Goal: Task Accomplishment & Management: Manage account settings

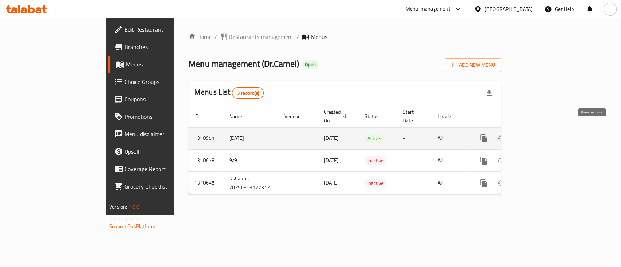
click at [540, 134] on icon "enhanced table" at bounding box center [536, 138] width 9 height 9
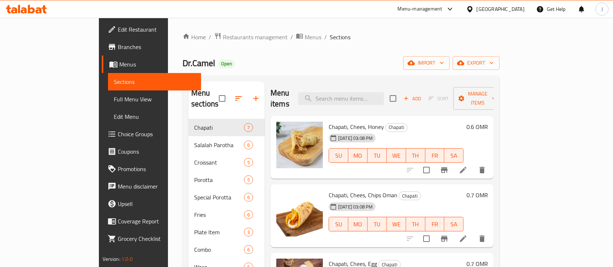
click at [305, 72] on div "Home / Restaurants management / Menus / Sections Dr.Camel Open import export Me…" at bounding box center [341, 210] width 317 height 357
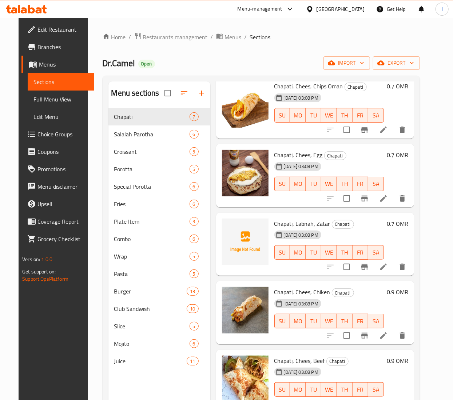
scroll to position [109, 0]
drag, startPoint x: 295, startPoint y: 1, endPoint x: 85, endPoint y: 199, distance: 288.4
click at [88, 199] on div "Home / Restaurants management / Menus / Sections Dr.Camel Open import export Me…" at bounding box center [261, 260] width 346 height 484
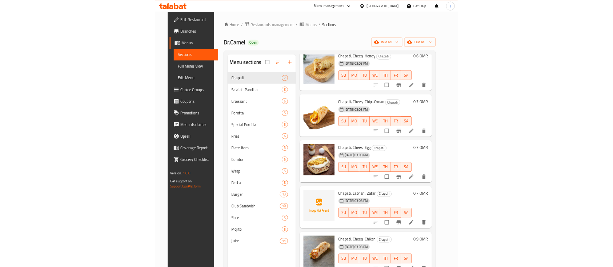
scroll to position [0, 0]
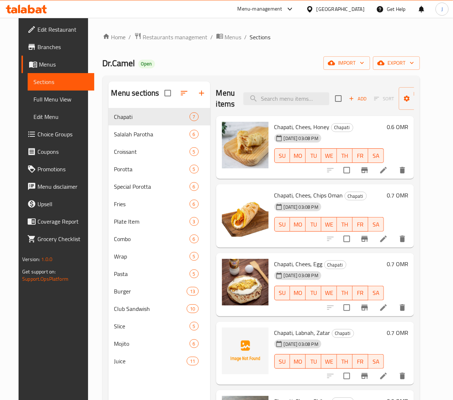
click at [240, 60] on div "Dr.Camel Open import export" at bounding box center [261, 62] width 317 height 13
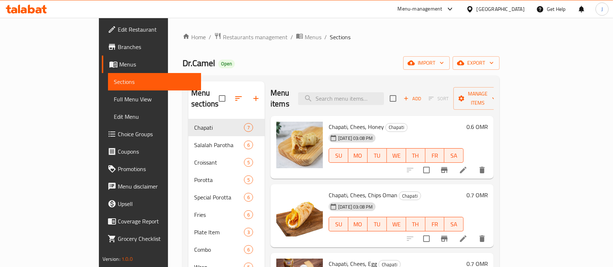
click at [321, 60] on div "Dr.Camel Open import export" at bounding box center [341, 62] width 317 height 13
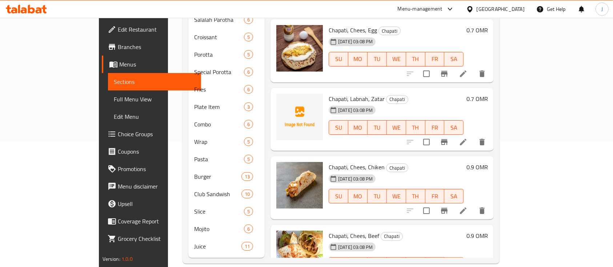
scroll to position [110, 0]
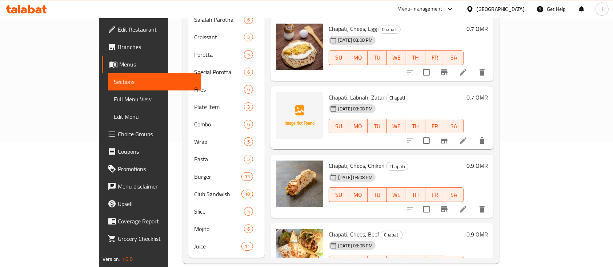
click at [407, 92] on h6 "Chapati, Labnah, Zatar Chapati" at bounding box center [396, 97] width 135 height 10
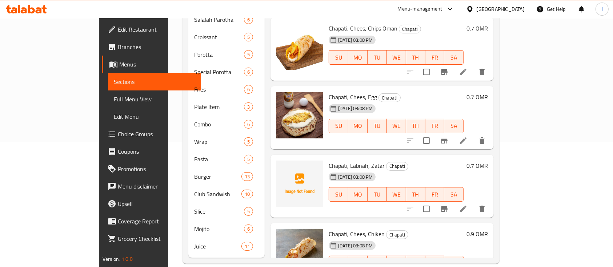
scroll to position [61, 0]
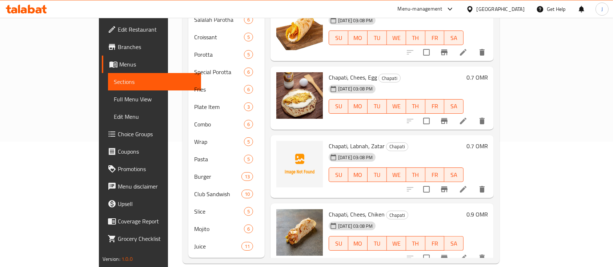
drag, startPoint x: 462, startPoint y: 76, endPoint x: 441, endPoint y: 76, distance: 20.4
click at [461, 82] on div "10-09-2025 03:08 PM SU MO TU WE TH FR SA" at bounding box center [396, 101] width 141 height 39
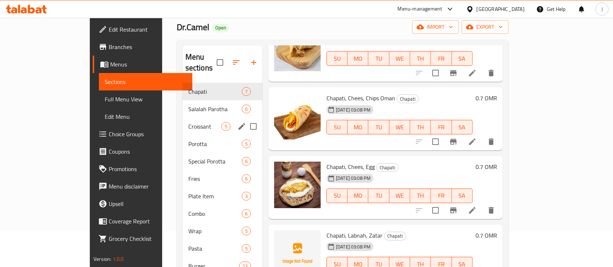
scroll to position [29, 0]
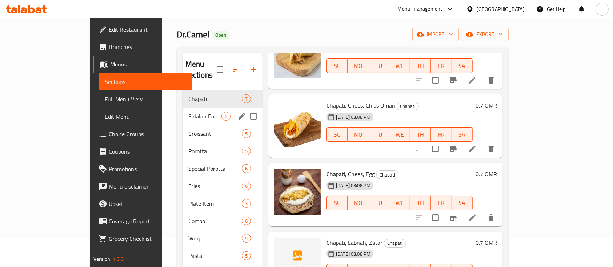
click at [183, 109] on div "Salalah Parotha 6" at bounding box center [223, 116] width 80 height 17
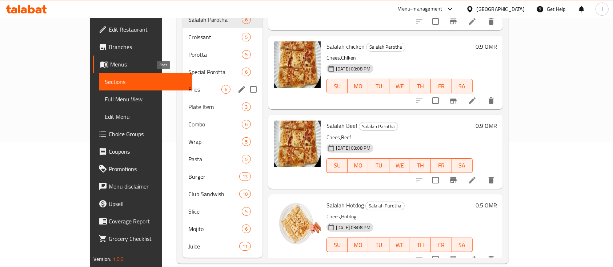
scroll to position [29, 0]
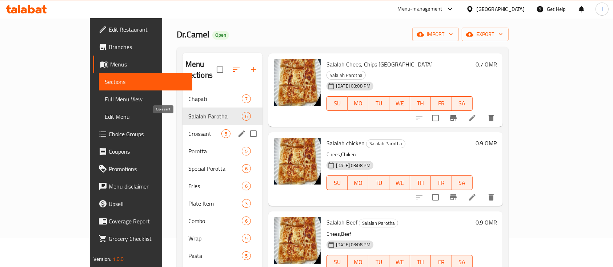
click at [188, 129] on span "Croissant" at bounding box center [204, 133] width 33 height 9
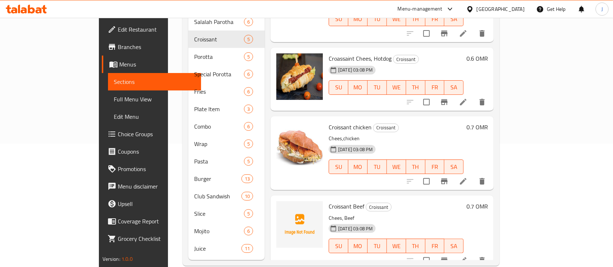
scroll to position [125, 0]
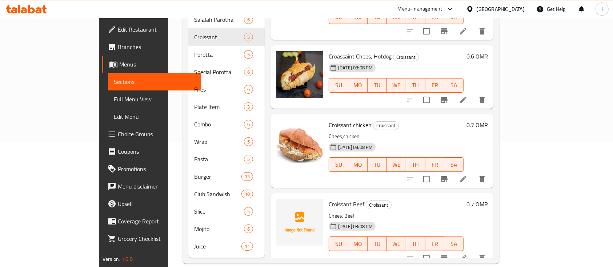
click at [346, 87] on div "Croassaint Chees, Hotdog Croissant 10-09-2025 03:08 PM SU MO TU WE TH FR SA 0.6…" at bounding box center [382, 76] width 223 height 63
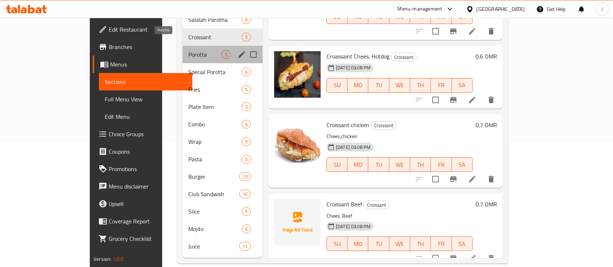
click at [188, 50] on span "Porotta" at bounding box center [204, 54] width 33 height 9
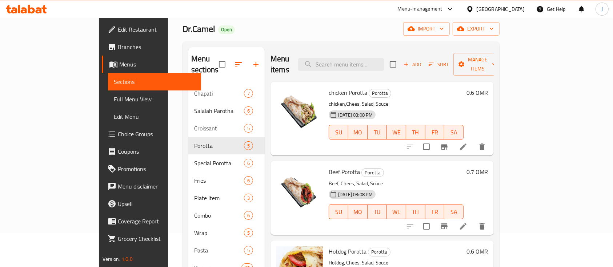
scroll to position [29, 0]
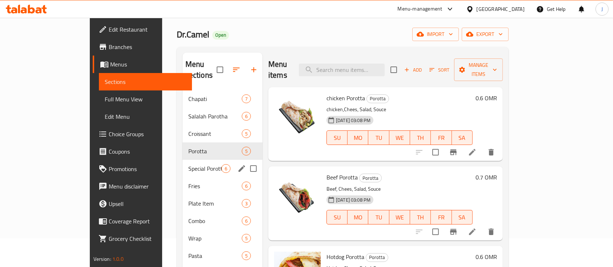
click at [183, 160] on div "Special Porotta 6" at bounding box center [223, 168] width 80 height 17
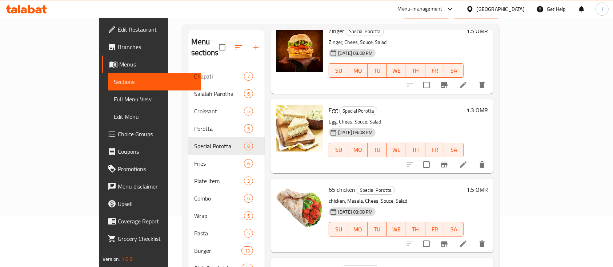
scroll to position [125, 0]
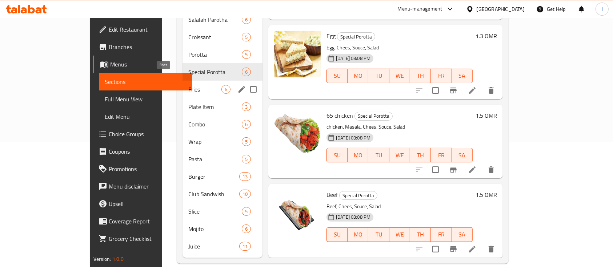
click at [188, 85] on span "Fries" at bounding box center [204, 89] width 33 height 9
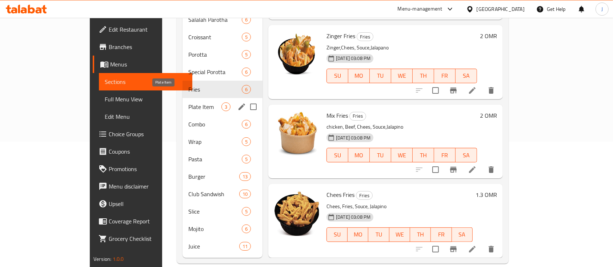
click at [188, 103] on span "Plate Item" at bounding box center [204, 107] width 33 height 9
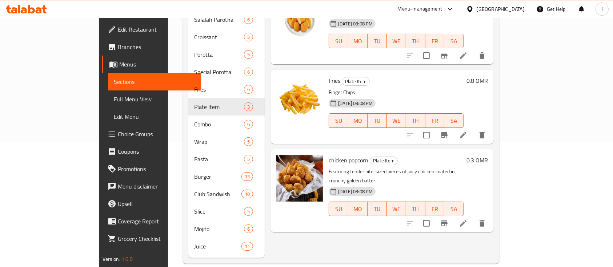
scroll to position [77, 0]
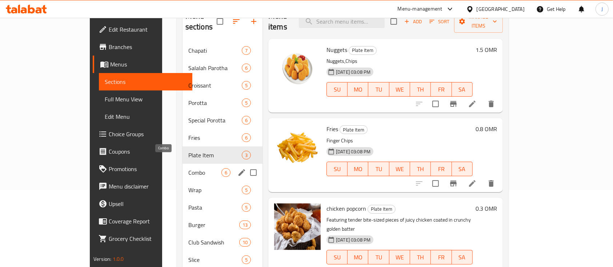
click at [188, 168] on span "Combo" at bounding box center [204, 172] width 33 height 9
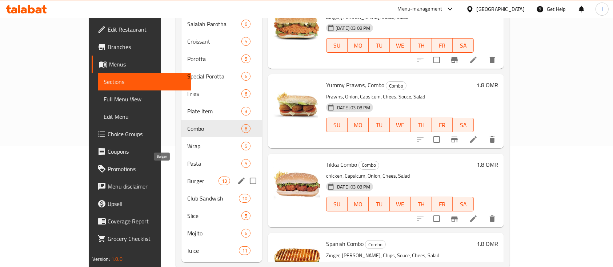
scroll to position [125, 0]
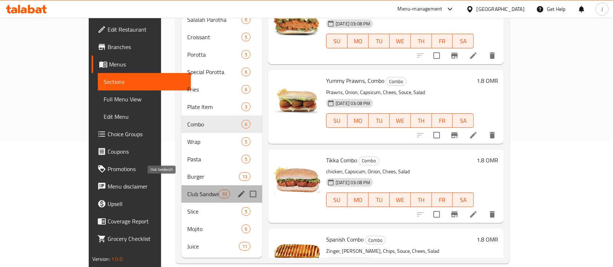
click at [187, 190] on span "Club Sandwish" at bounding box center [202, 194] width 31 height 9
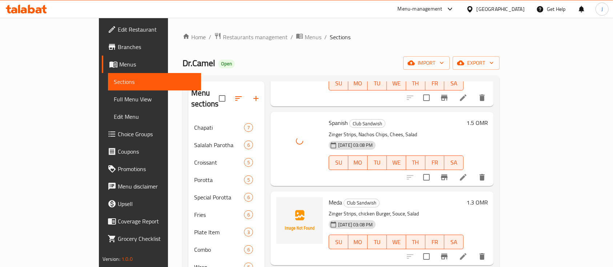
scroll to position [291, 0]
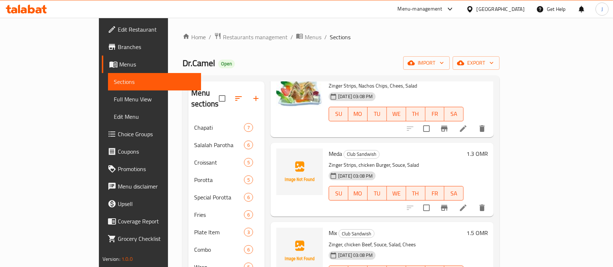
drag, startPoint x: 370, startPoint y: 141, endPoint x: 374, endPoint y: 141, distance: 4.0
click at [372, 149] on h6 "Meda Club Sandwish" at bounding box center [396, 154] width 135 height 10
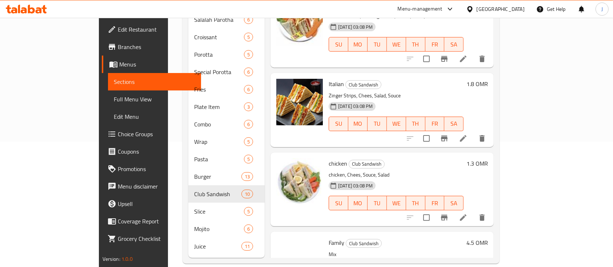
scroll to position [521, 0]
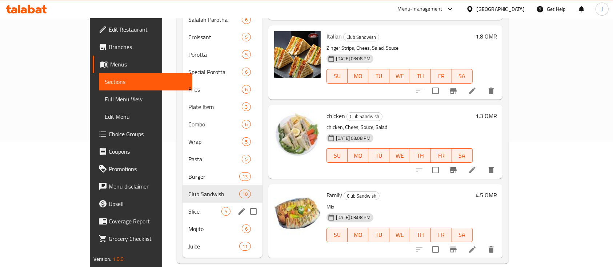
click at [183, 205] on div "Slice 5" at bounding box center [223, 211] width 80 height 17
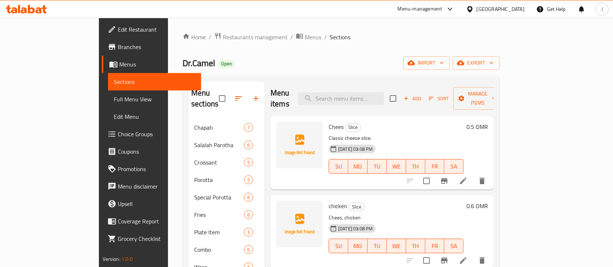
drag, startPoint x: 341, startPoint y: 31, endPoint x: 339, endPoint y: 35, distance: 4.9
click at [341, 31] on div "Home / Restaurants management / Menus / Sections Dr.Camel Open import export Me…" at bounding box center [341, 211] width 346 height 386
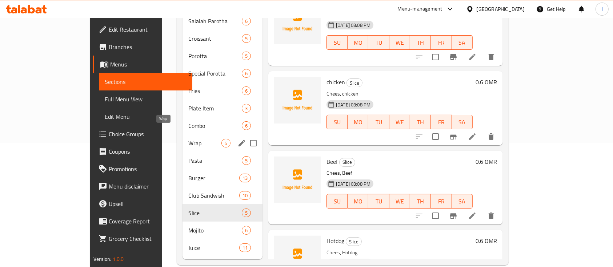
scroll to position [125, 0]
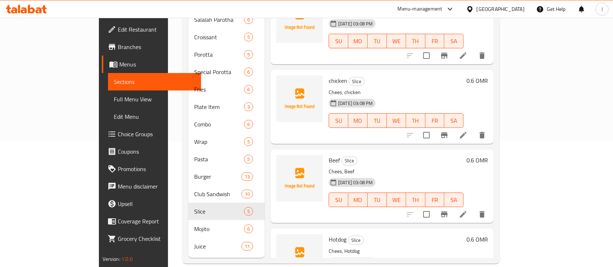
click at [415, 155] on h6 "Beef Slice" at bounding box center [396, 160] width 135 height 10
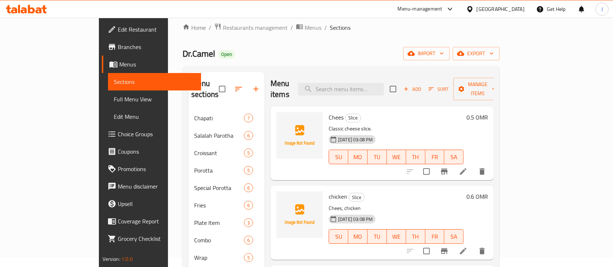
scroll to position [0, 0]
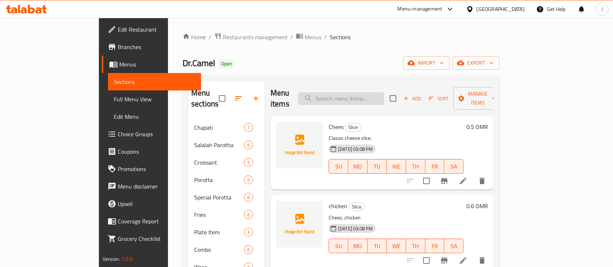
click at [384, 92] on input "search" at bounding box center [341, 98] width 86 height 13
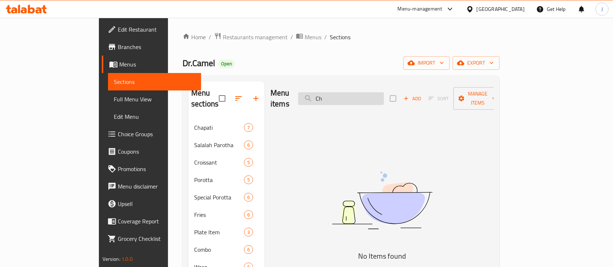
type input "C"
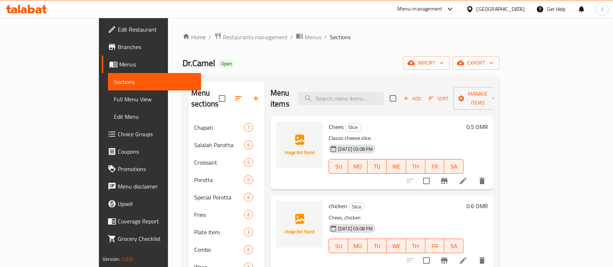
click at [355, 53] on div "Home / Restaurants management / Menus / Sections Dr.Camel Open import export Me…" at bounding box center [341, 210] width 317 height 357
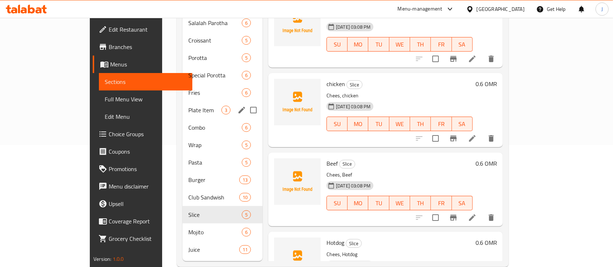
scroll to position [125, 0]
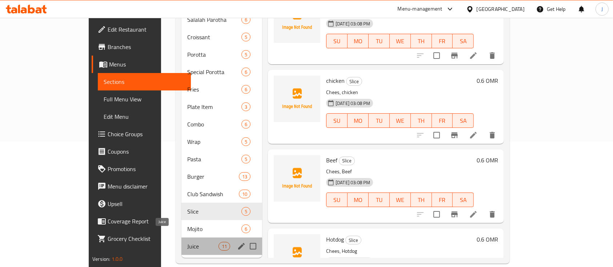
click at [187, 242] on span "Juice" at bounding box center [202, 246] width 31 height 9
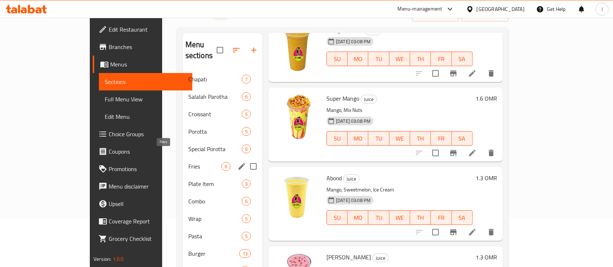
scroll to position [125, 0]
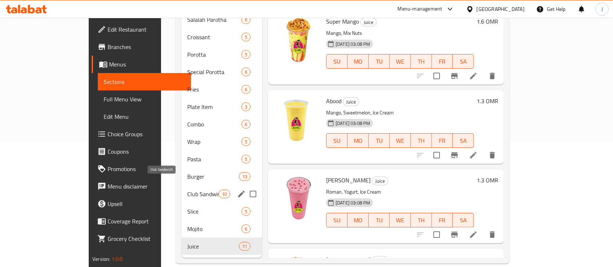
click at [187, 190] on span "Club Sandwish" at bounding box center [202, 194] width 31 height 9
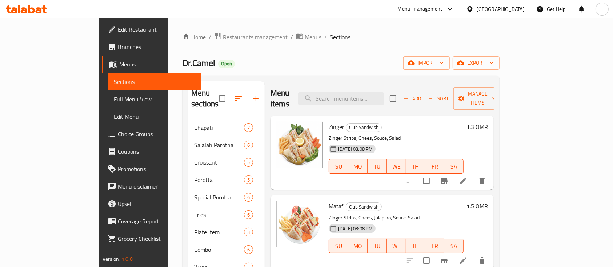
click at [191, 43] on div "Home / Restaurants management / Menus / Sections Dr.Camel Open import export Me…" at bounding box center [341, 210] width 317 height 357
click at [223, 36] on span "Restaurants management" at bounding box center [255, 37] width 65 height 9
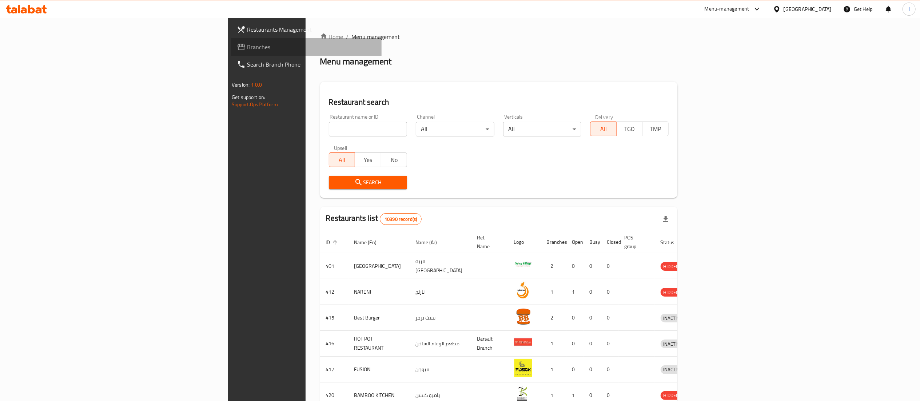
click at [237, 48] on icon at bounding box center [241, 47] width 9 height 9
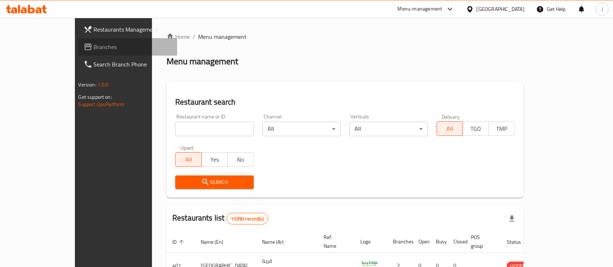
click at [78, 52] on link "Branches" at bounding box center [128, 46] width 100 height 17
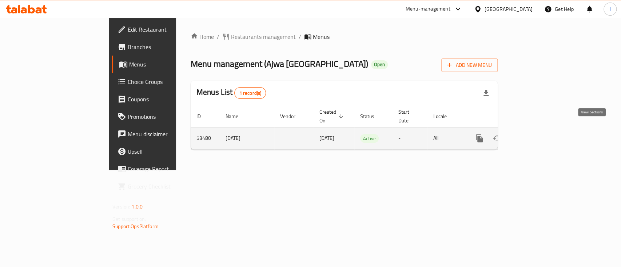
click at [536, 134] on icon "enhanced table" at bounding box center [531, 138] width 9 height 9
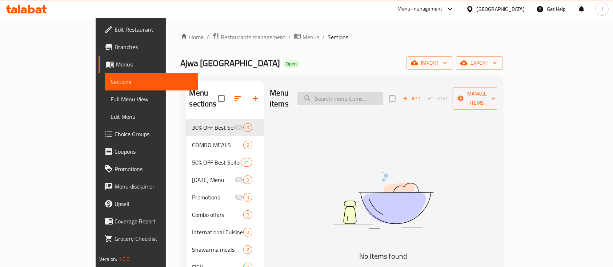
click at [371, 97] on input "search" at bounding box center [340, 98] width 86 height 13
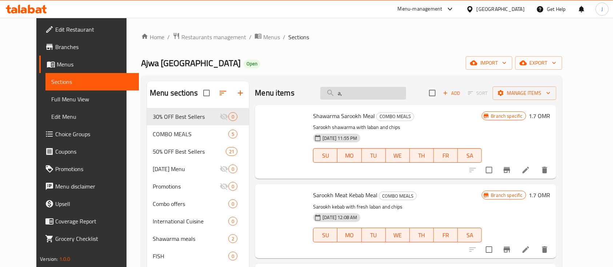
type input "a"
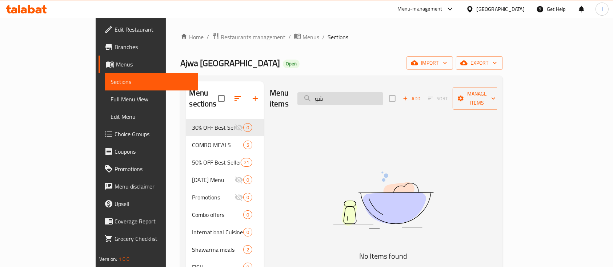
type input "ش"
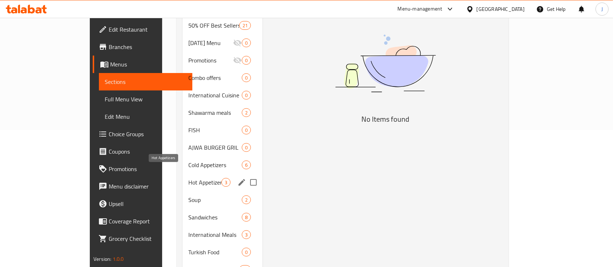
scroll to position [137, 0]
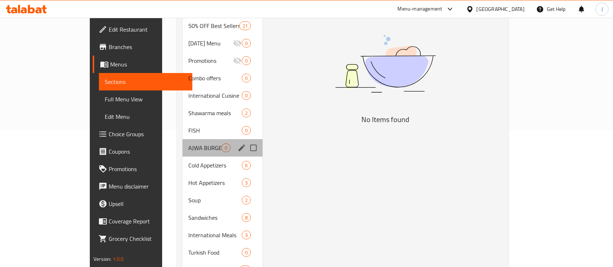
click at [183, 143] on div "AJWA BURGER GRIL 0" at bounding box center [223, 147] width 80 height 17
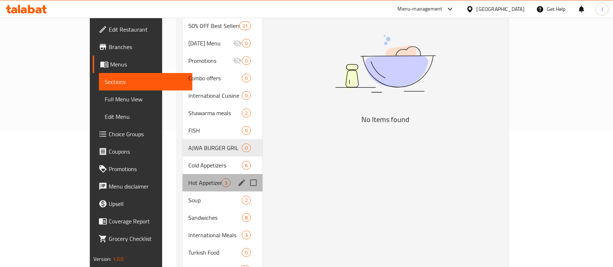
click at [183, 176] on div "Hot Appetizers 3" at bounding box center [223, 182] width 80 height 17
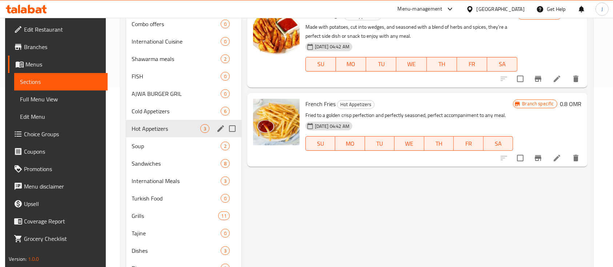
scroll to position [180, 0]
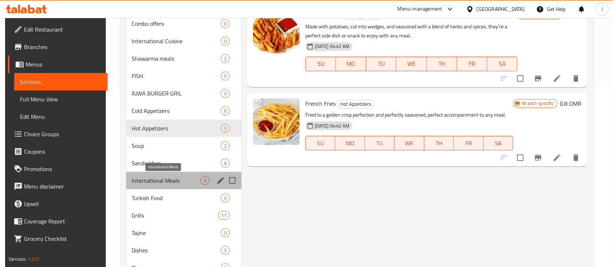
click at [164, 176] on span "International Meals" at bounding box center [166, 180] width 68 height 9
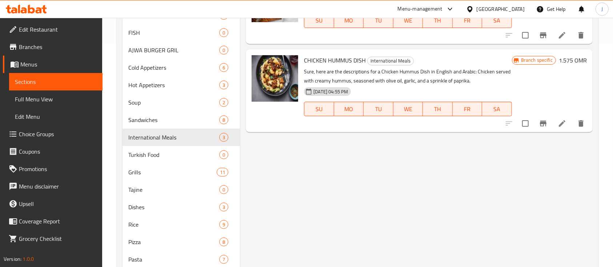
scroll to position [230, 0]
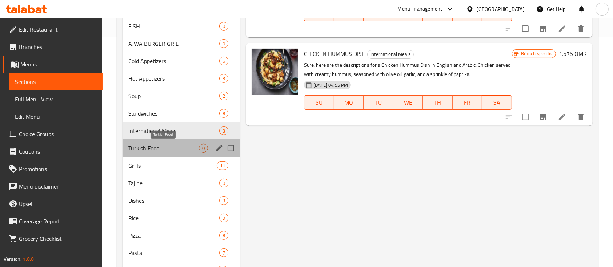
click at [161, 147] on span "Turkish Food" at bounding box center [163, 148] width 71 height 9
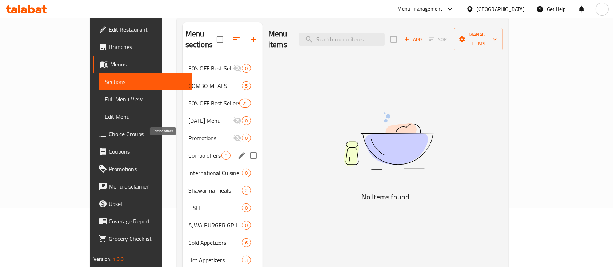
scroll to position [59, 0]
click at [188, 152] on span "Combo offers" at bounding box center [204, 156] width 33 height 9
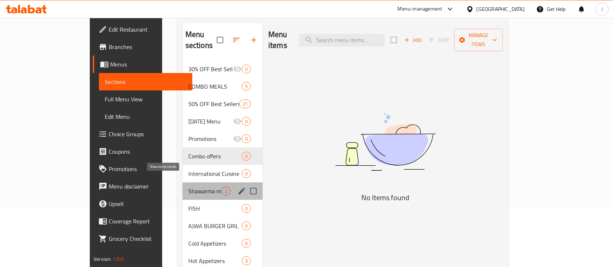
click at [188, 187] on span "Shawarma meals" at bounding box center [204, 191] width 33 height 9
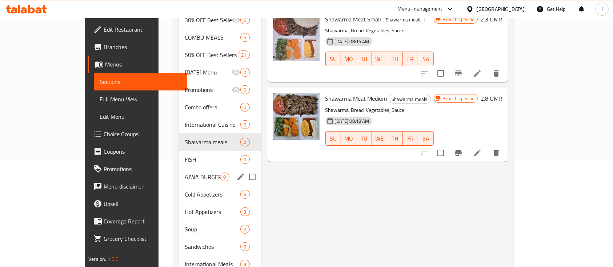
scroll to position [109, 0]
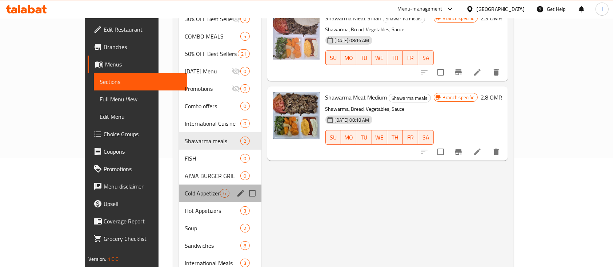
click at [179, 185] on div "Cold Appetizers 6" at bounding box center [220, 193] width 82 height 17
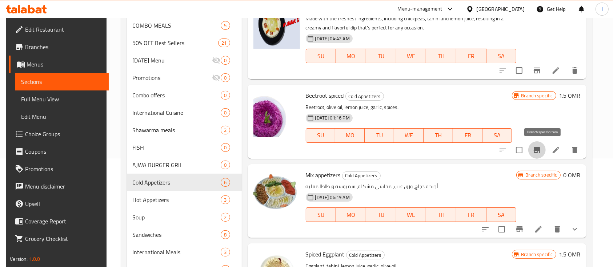
click at [542, 152] on icon "Branch-specific-item" at bounding box center [537, 150] width 9 height 9
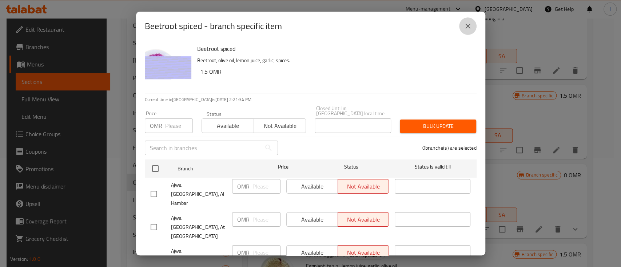
click at [467, 27] on icon "close" at bounding box center [467, 26] width 9 height 9
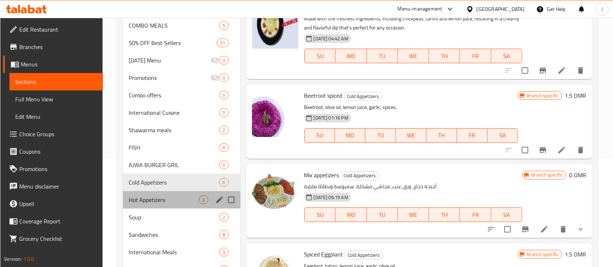
click at [176, 191] on div "Hot Appetizers 3" at bounding box center [181, 199] width 117 height 17
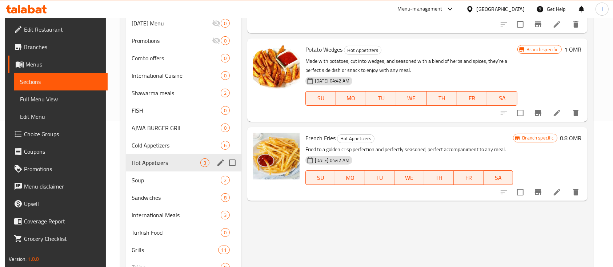
scroll to position [147, 0]
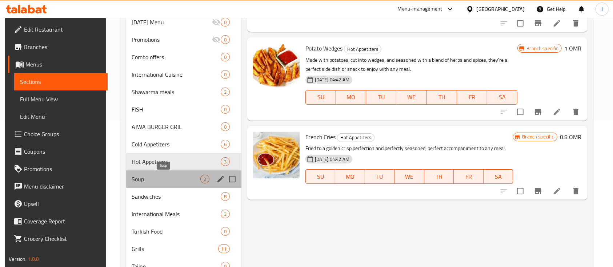
click at [166, 179] on span "Soup" at bounding box center [166, 179] width 68 height 9
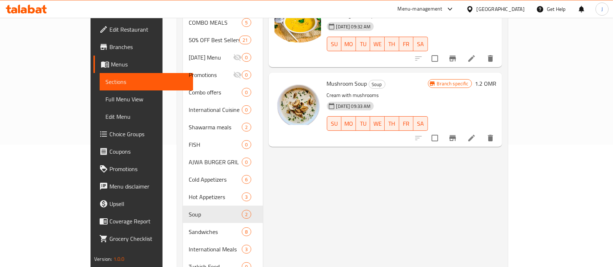
scroll to position [124, 0]
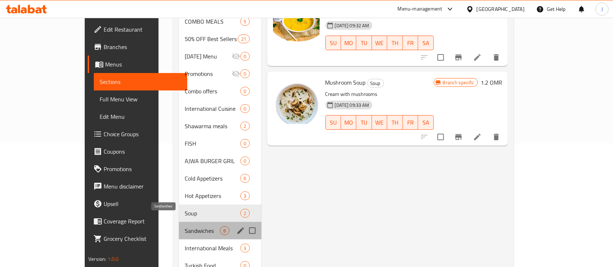
click at [185, 227] on span "Sandwiches" at bounding box center [202, 231] width 35 height 9
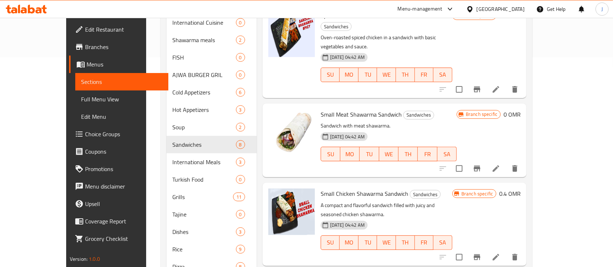
scroll to position [211, 0]
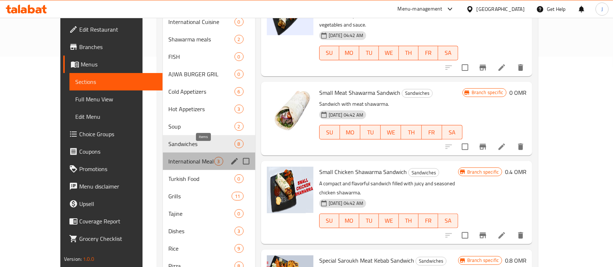
click at [214, 157] on div "3" at bounding box center [218, 161] width 9 height 9
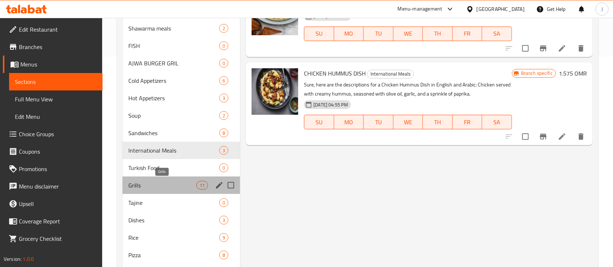
click at [192, 185] on span "Grills" at bounding box center [162, 185] width 68 height 9
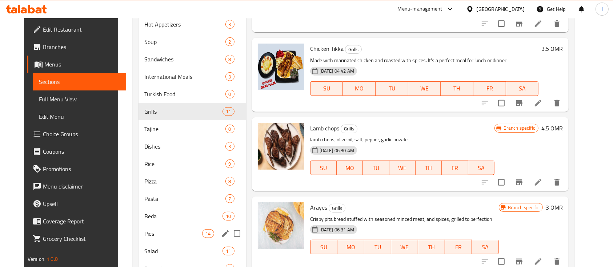
scroll to position [280, 0]
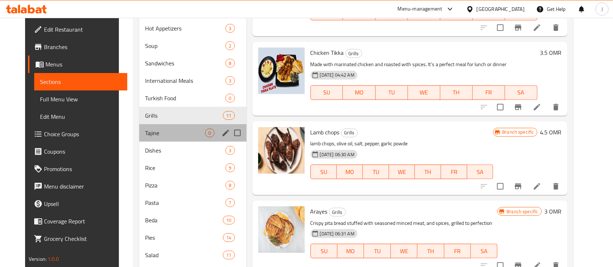
click at [167, 125] on div "Tajine 0" at bounding box center [192, 132] width 107 height 17
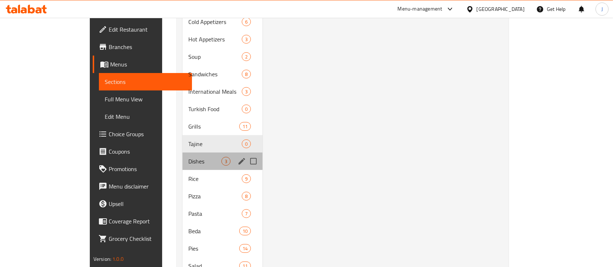
click at [183, 153] on div "Dishes 3" at bounding box center [223, 161] width 80 height 17
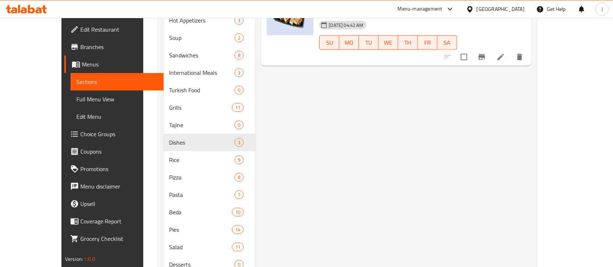
scroll to position [311, 0]
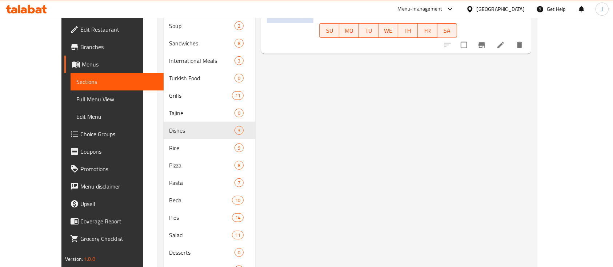
click at [361, 107] on div "Menu items Add Sort Manage items Large Chicken Shawarma Dish Dishes Marinated c…" at bounding box center [393, 52] width 276 height 564
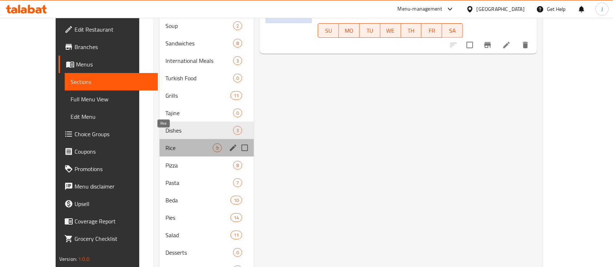
click at [179, 144] on span "Rice" at bounding box center [188, 148] width 47 height 9
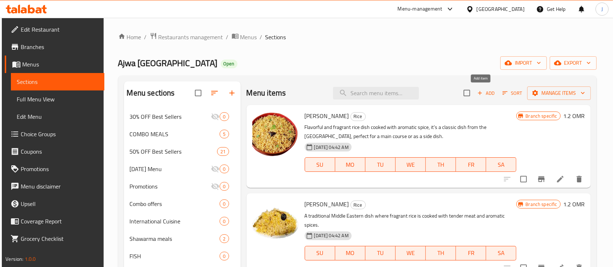
click at [482, 89] on span "Add" at bounding box center [486, 93] width 20 height 8
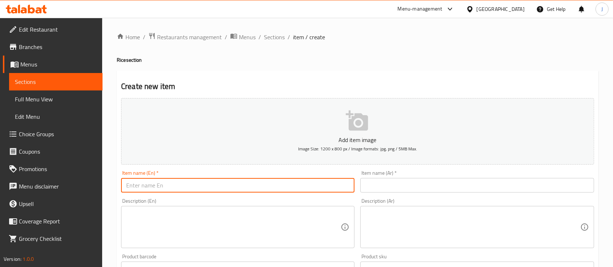
click at [243, 187] on input "text" at bounding box center [237, 185] width 233 height 15
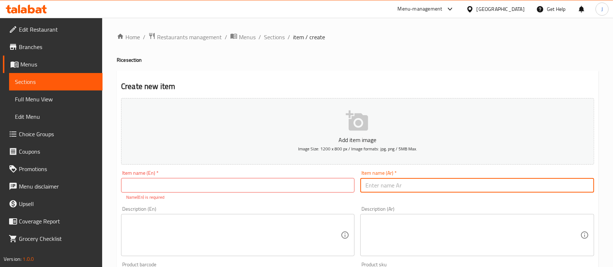
click at [392, 190] on input "text" at bounding box center [476, 185] width 233 height 15
type input "g"
type input "ا"
type input "لحم شواء"
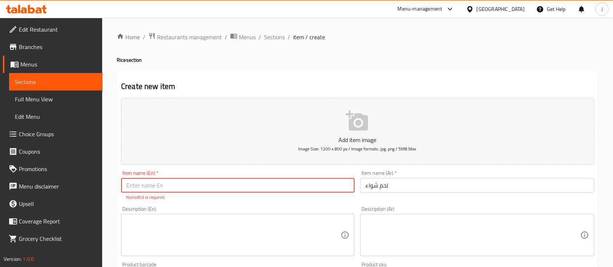
click at [134, 181] on input "text" at bounding box center [237, 185] width 233 height 15
type input "ٍ"
paste input "shawaa"
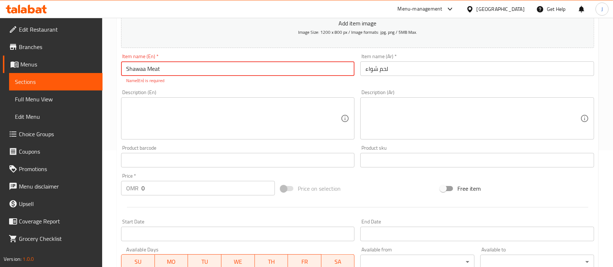
scroll to position [117, 0]
type input "Shawaa Meat"
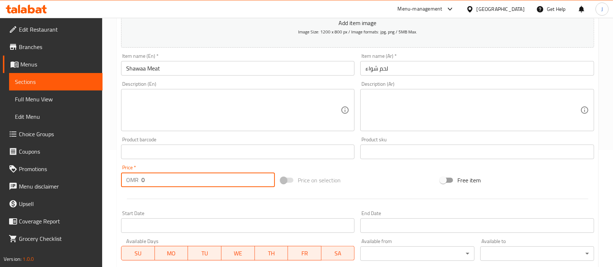
drag, startPoint x: 153, startPoint y: 181, endPoint x: 131, endPoint y: 184, distance: 22.4
click at [131, 184] on div "OMR 0 Price *" at bounding box center [198, 180] width 154 height 15
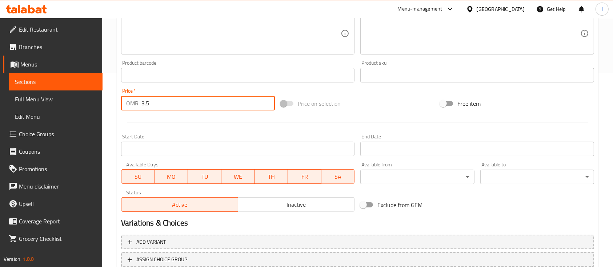
scroll to position [247, 0]
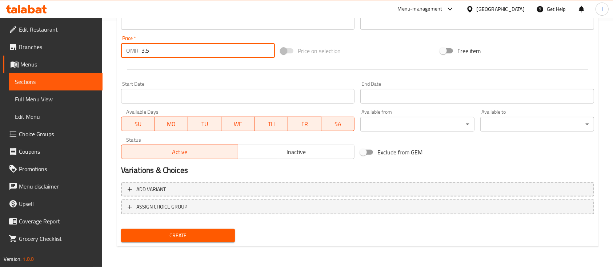
type input "3.5"
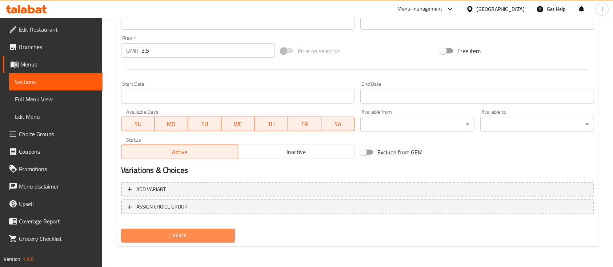
click at [193, 234] on span "Create" at bounding box center [178, 235] width 102 height 9
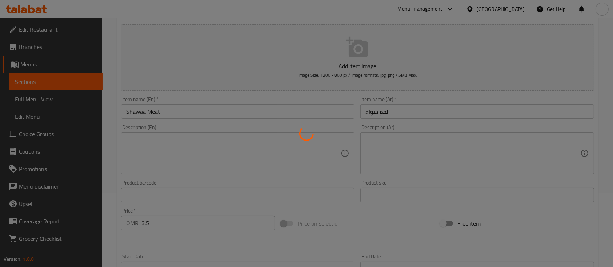
scroll to position [47, 0]
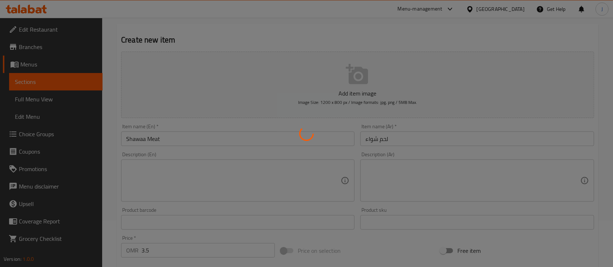
type input "0"
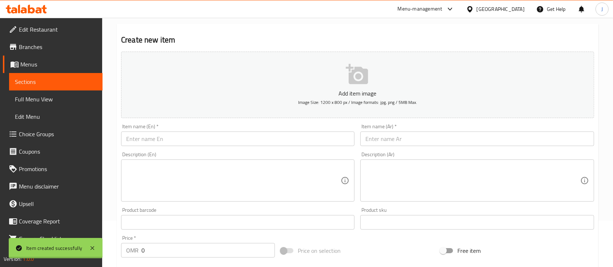
scroll to position [0, 0]
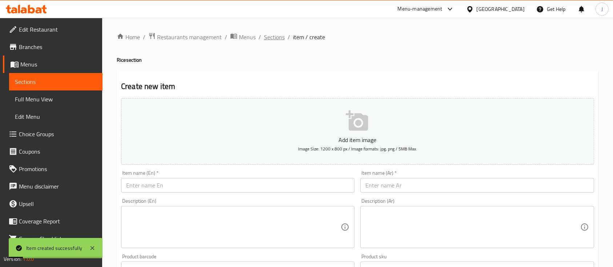
click at [281, 39] on span "Sections" at bounding box center [274, 37] width 21 height 9
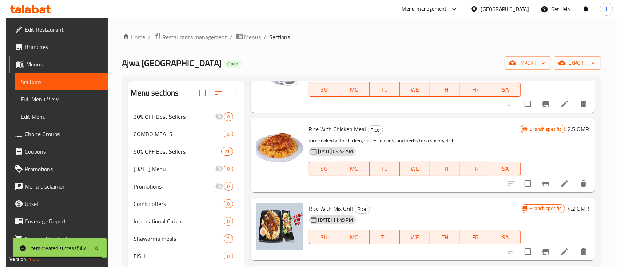
scroll to position [387, 0]
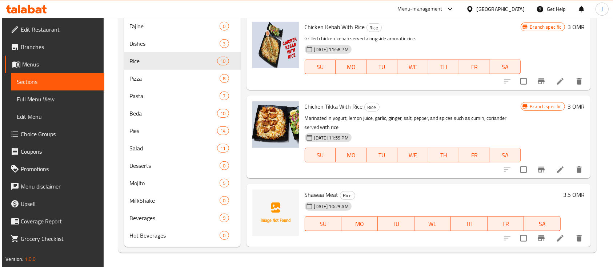
click at [435, 123] on p "Marinated in yogurt, lemon juice, garlic, ginger, salt, pepper, and spices such…" at bounding box center [413, 123] width 216 height 18
click at [537, 241] on icon "Branch-specific-item" at bounding box center [541, 238] width 9 height 9
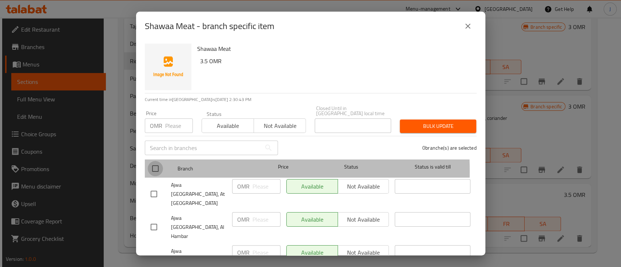
click at [159, 167] on input "checkbox" at bounding box center [155, 168] width 15 height 15
checkbox input "true"
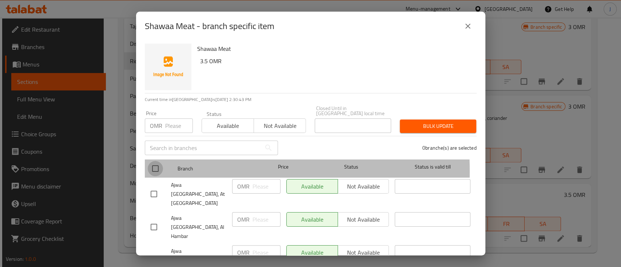
checkbox input "true"
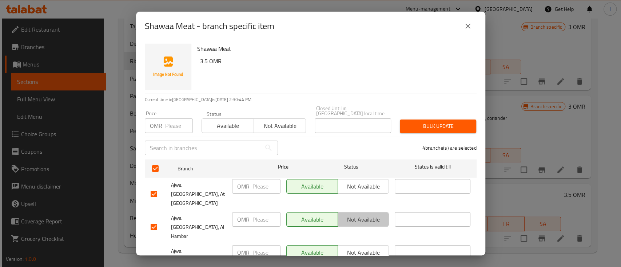
click at [356, 215] on span "Not available" at bounding box center [363, 220] width 45 height 11
click at [363, 248] on span "Not available" at bounding box center [363, 253] width 45 height 11
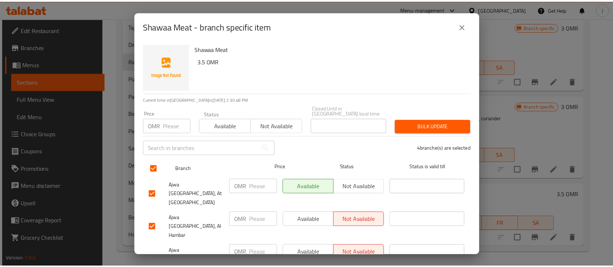
scroll to position [20, 0]
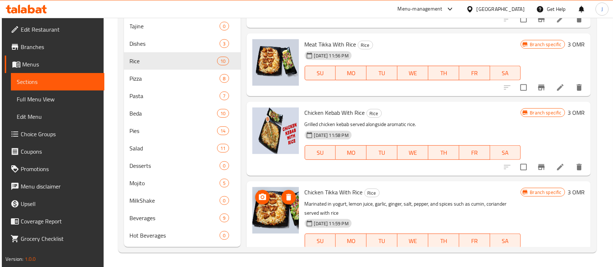
scroll to position [157, 0]
click at [490, 200] on p "Marinated in yogurt, lemon juice, garlic, ginger, salt, pepper, and spices such…" at bounding box center [413, 209] width 216 height 18
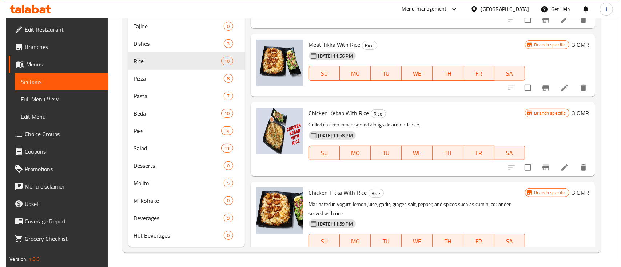
scroll to position [243, 0]
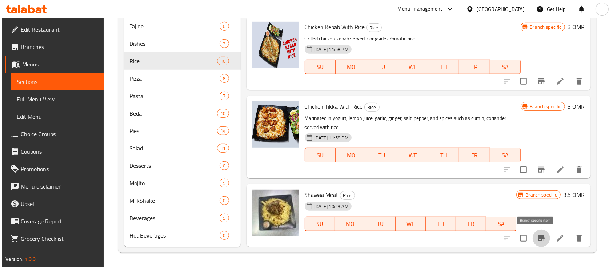
click at [533, 240] on button "Branch-specific-item" at bounding box center [541, 238] width 17 height 17
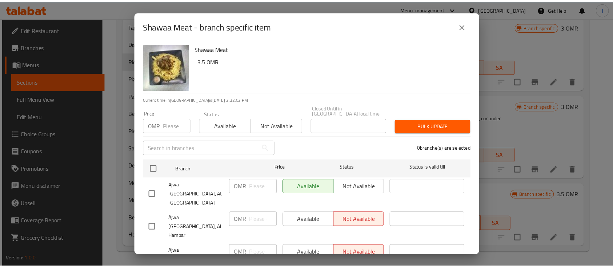
scroll to position [20, 0]
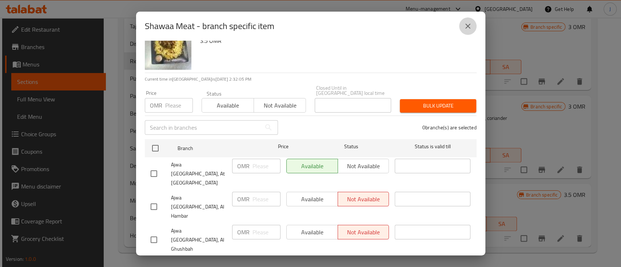
click at [467, 33] on button "close" at bounding box center [467, 25] width 17 height 17
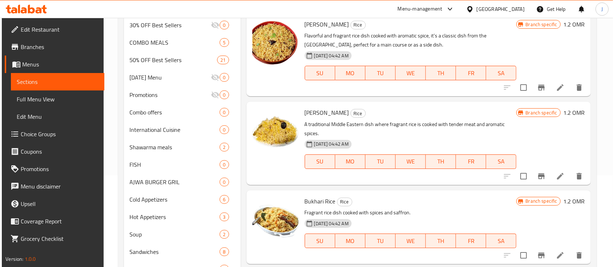
scroll to position [0, 0]
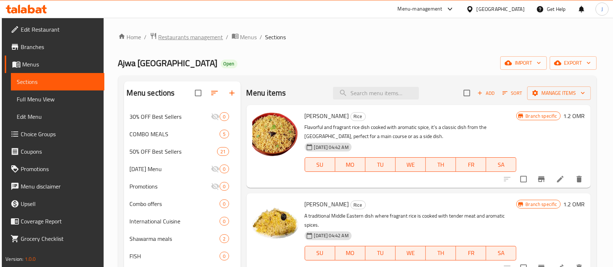
click at [197, 40] on span "Restaurants management" at bounding box center [191, 37] width 65 height 9
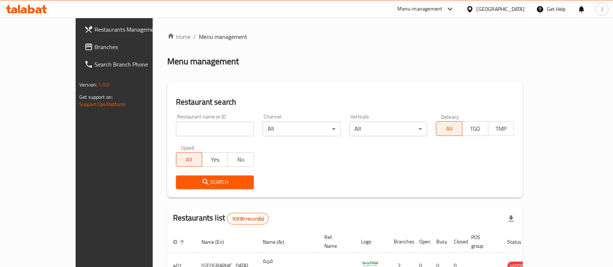
click at [469, 60] on div "Menu management" at bounding box center [345, 62] width 356 height 12
click at [95, 48] on span "Branches" at bounding box center [134, 47] width 78 height 9
